Goal: Transaction & Acquisition: Book appointment/travel/reservation

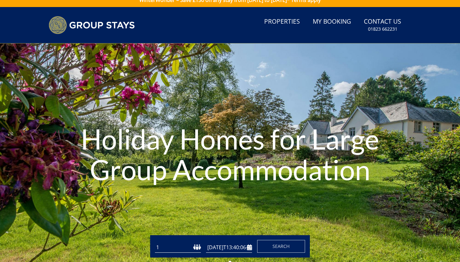
type input "[DATE]"
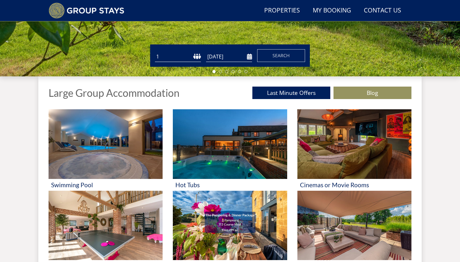
scroll to position [183, 0]
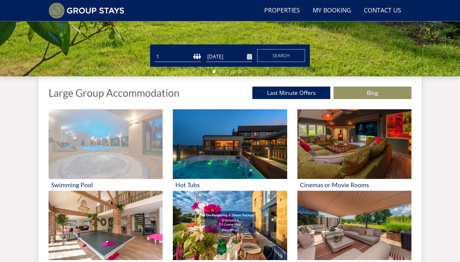
click at [81, 156] on img at bounding box center [106, 144] width 114 height 70
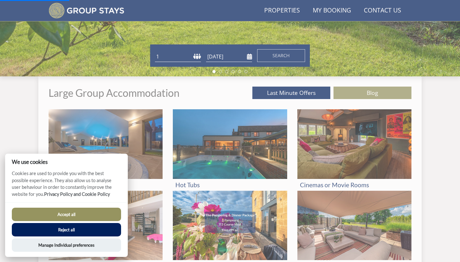
click at [80, 216] on button "Accept all" at bounding box center [66, 214] width 109 height 13
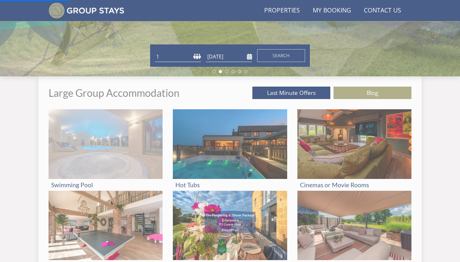
click at [108, 141] on img at bounding box center [106, 144] width 114 height 70
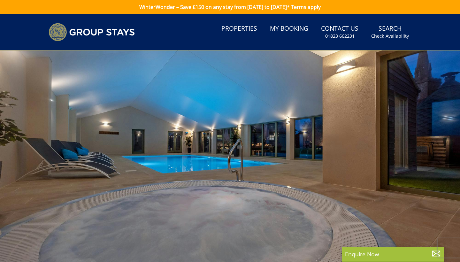
select select
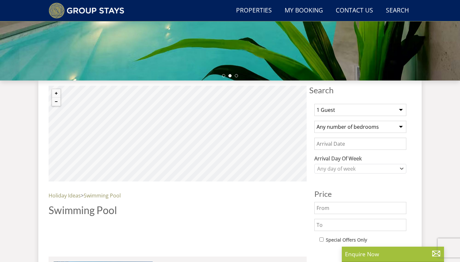
scroll to position [230, 0]
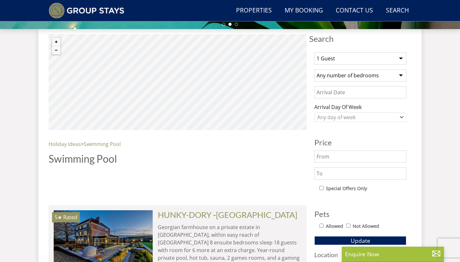
click at [56, 43] on button "Zoom in" at bounding box center [56, 42] width 8 height 8
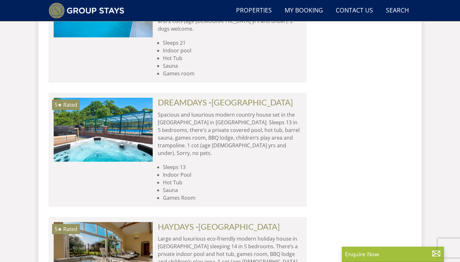
scroll to position [2895, 0]
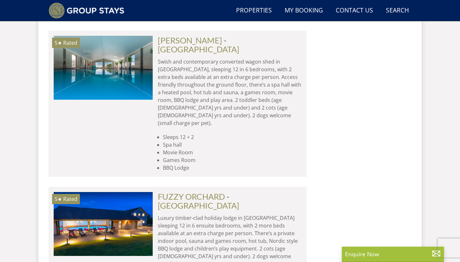
scroll to position [3315, 0]
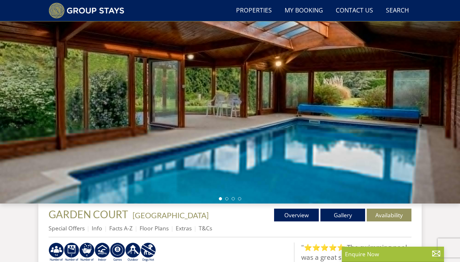
scroll to position [56, 0]
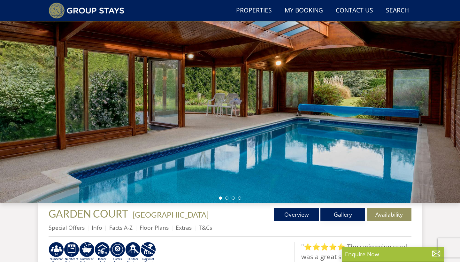
click at [345, 219] on link "Gallery" at bounding box center [343, 214] width 45 height 13
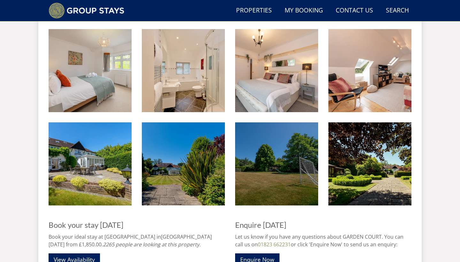
scroll to position [690, 0]
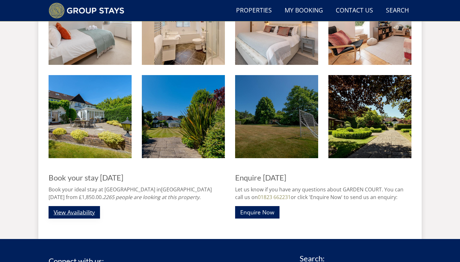
click at [86, 207] on link "View Availability" at bounding box center [74, 212] width 51 height 12
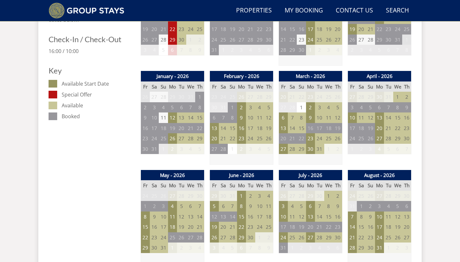
scroll to position [387, 0]
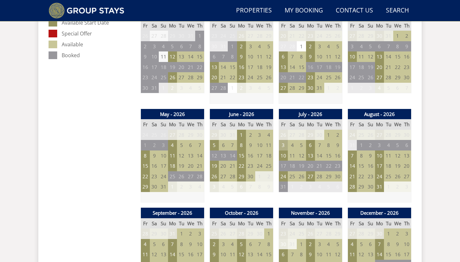
click at [284, 141] on td "3" at bounding box center [283, 145] width 9 height 11
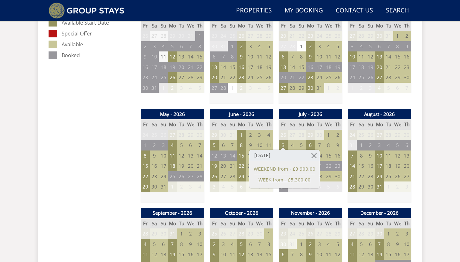
click at [293, 180] on link "WEEK from - £5,300.00" at bounding box center [285, 180] width 62 height 7
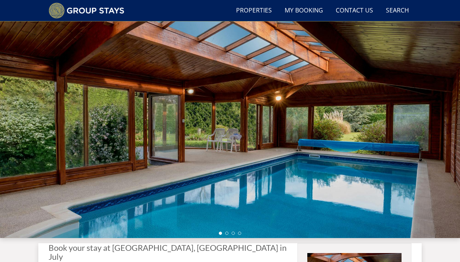
scroll to position [20, 0]
